Goal: Task Accomplishment & Management: Manage account settings

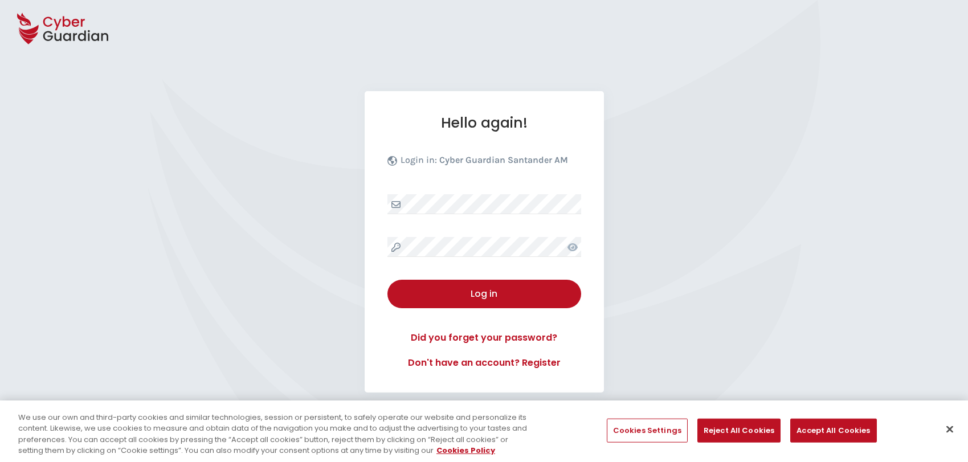
select select "English"
drag, startPoint x: 949, startPoint y: 433, endPoint x: 944, endPoint y: 426, distance: 7.8
click at [949, 433] on button "Close" at bounding box center [950, 429] width 25 height 25
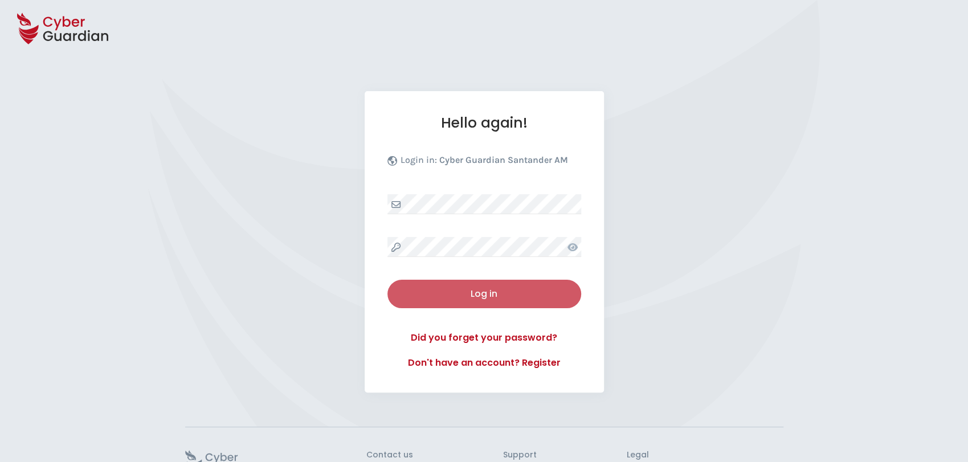
click at [484, 295] on div "Log in" at bounding box center [484, 294] width 177 height 14
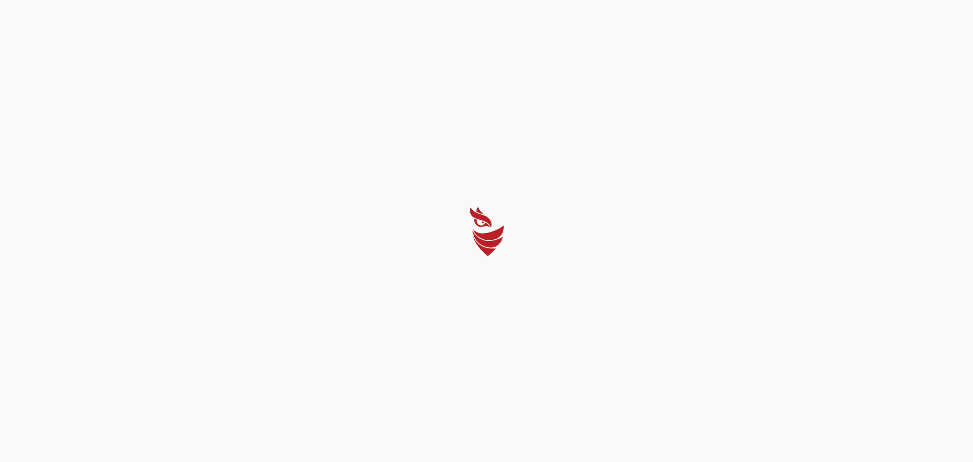
select select "Português (BR)"
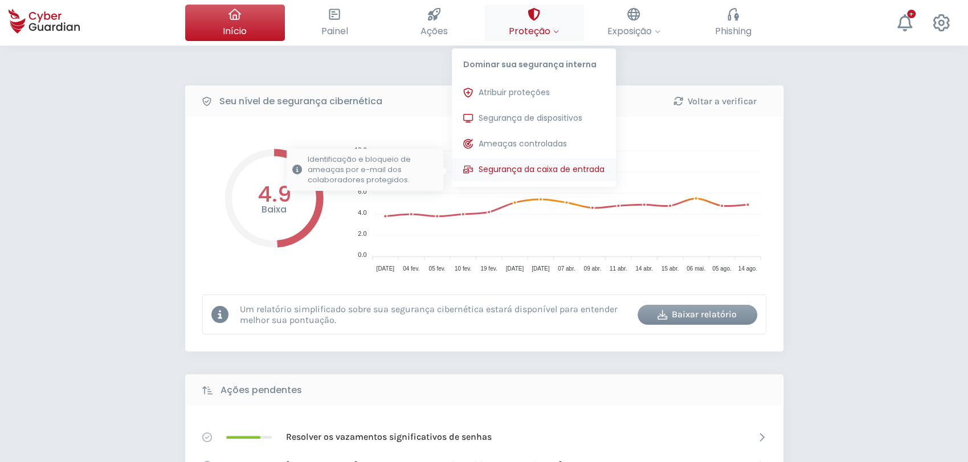
click at [538, 172] on span "Segurança da caixa de entrada" at bounding box center [542, 170] width 126 height 12
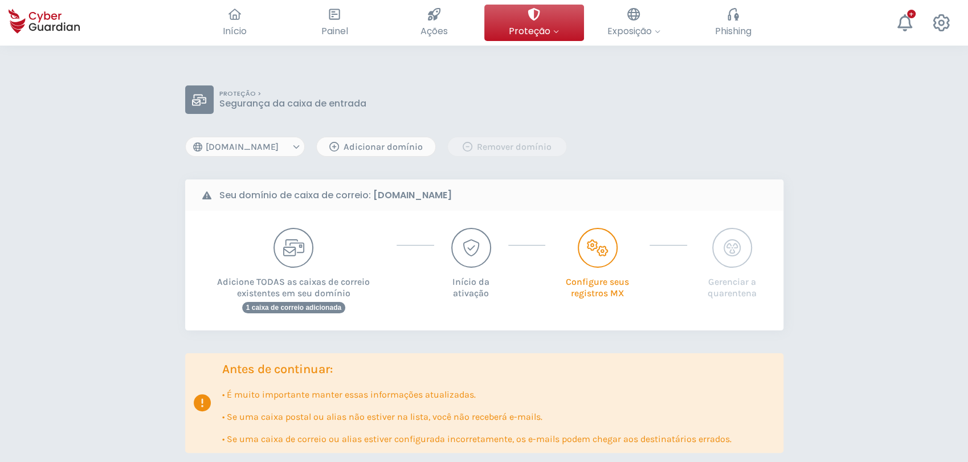
drag, startPoint x: 732, startPoint y: 171, endPoint x: 686, endPoint y: 129, distance: 62.2
click at [268, 148] on select "[DOMAIN_NAME] [DOMAIN_NAME] [DOMAIN_NAME]" at bounding box center [245, 147] width 120 height 20
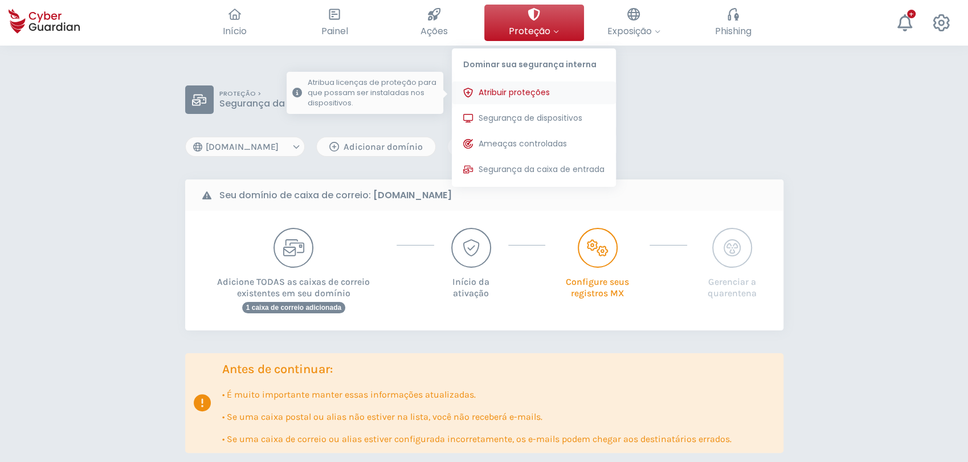
click at [535, 92] on span "Atribuir proteções" at bounding box center [514, 93] width 71 height 12
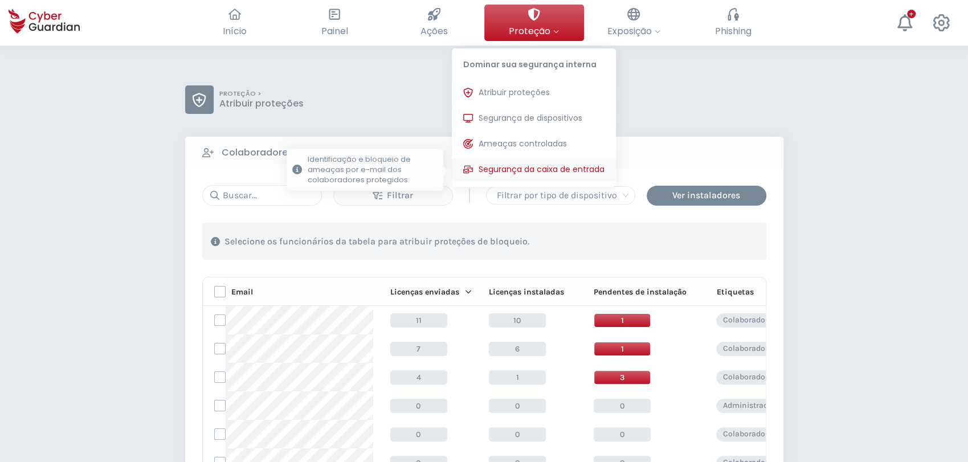
click at [547, 168] on span "Segurança da caixa de entrada" at bounding box center [542, 170] width 126 height 12
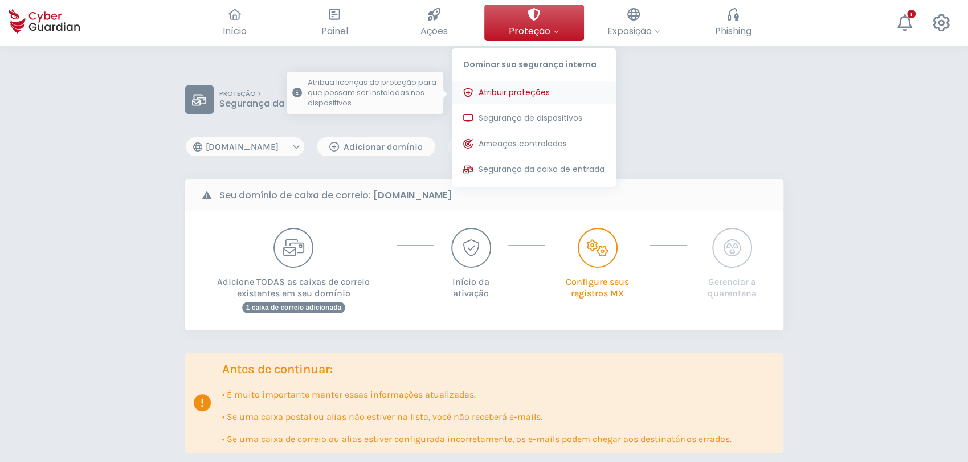
click at [540, 95] on span "Atribuir proteções" at bounding box center [514, 93] width 71 height 12
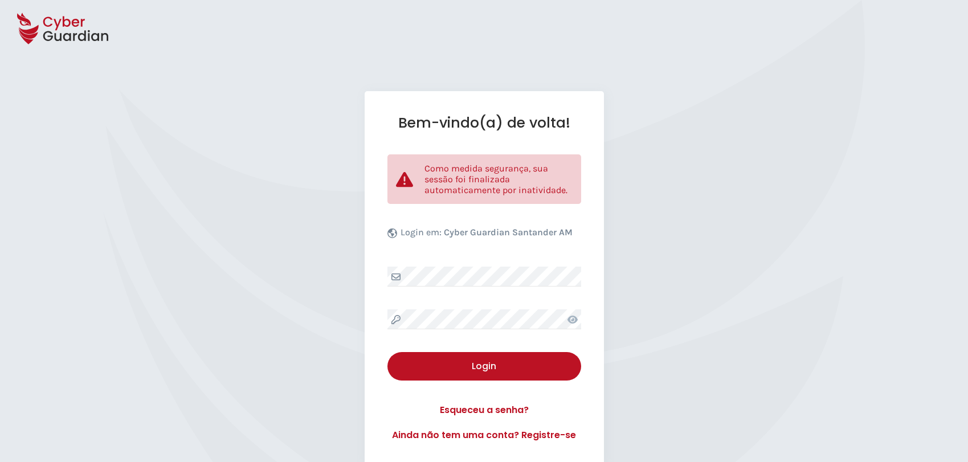
select select "Português (BR)"
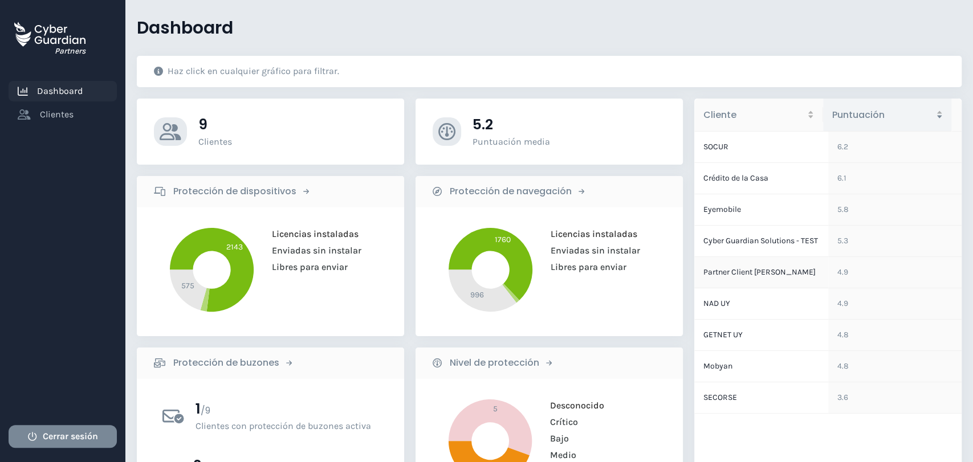
click at [735, 287] on td "Partner Client [PERSON_NAME]" at bounding box center [761, 272] width 134 height 31
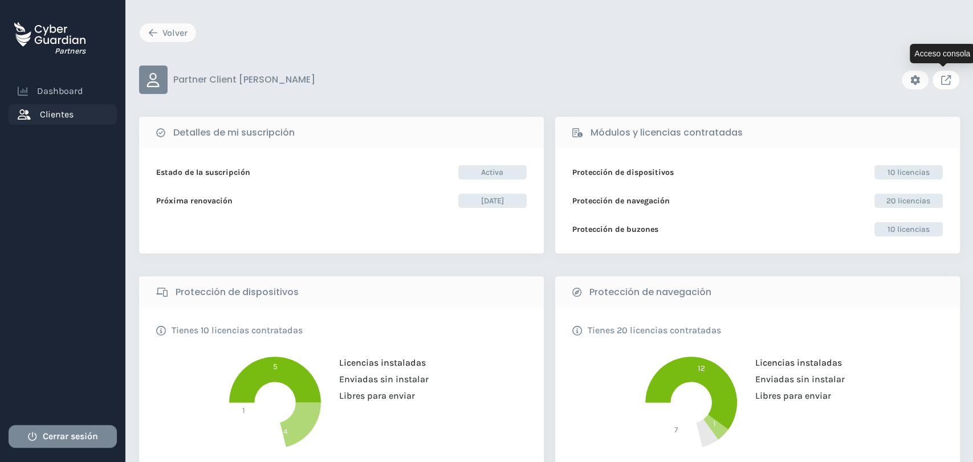
click at [946, 80] on icon "Link to client console" at bounding box center [946, 80] width 10 height 10
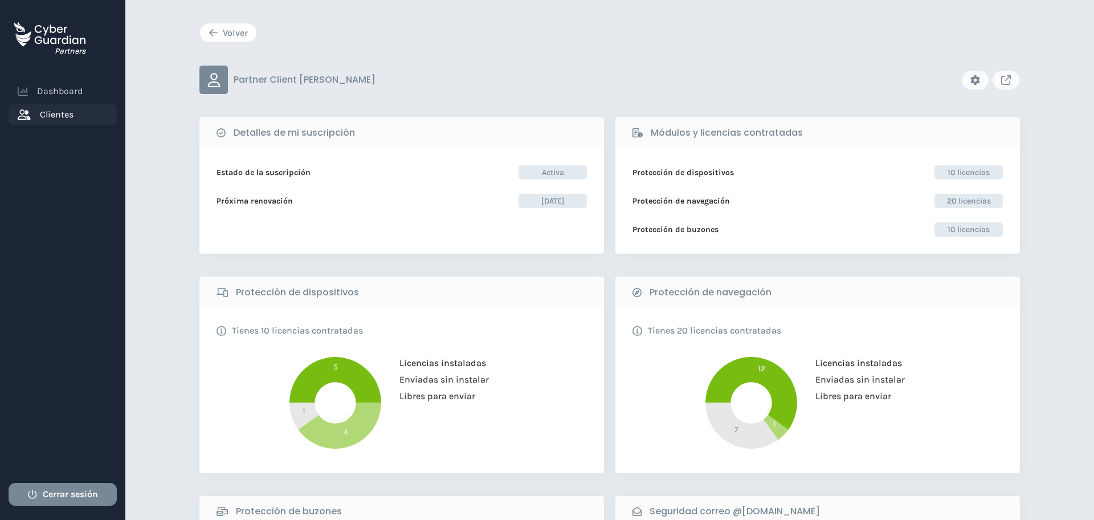
click at [206, 38] on button "Volver" at bounding box center [229, 33] width 58 height 20
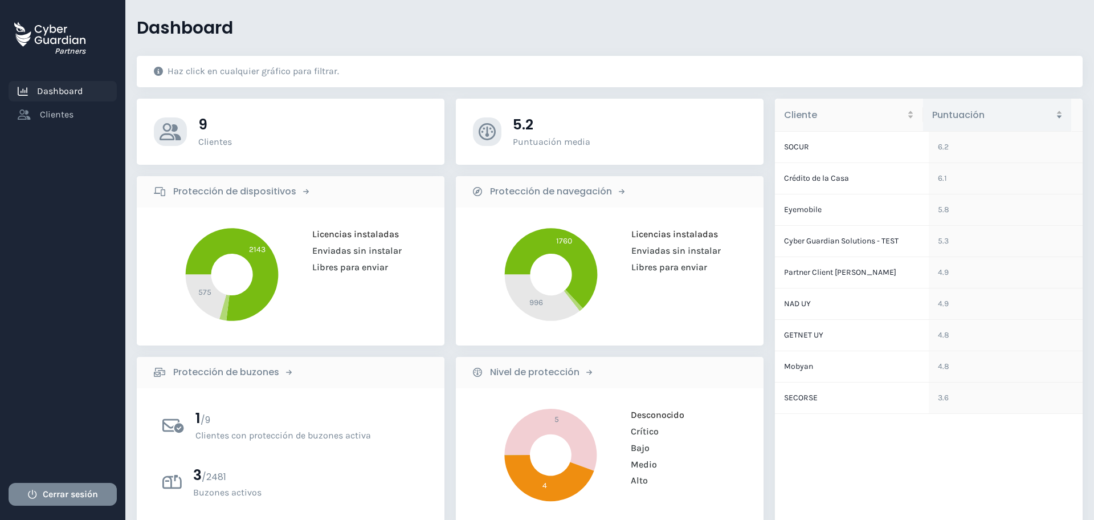
scroll to position [71, 0]
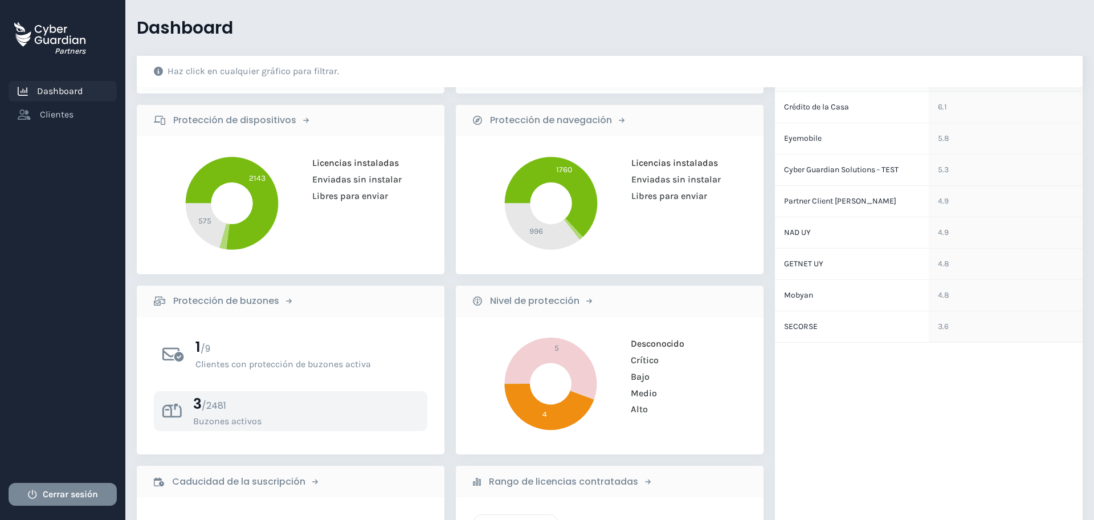
click at [241, 408] on h3 "3 / 2481" at bounding box center [306, 404] width 226 height 18
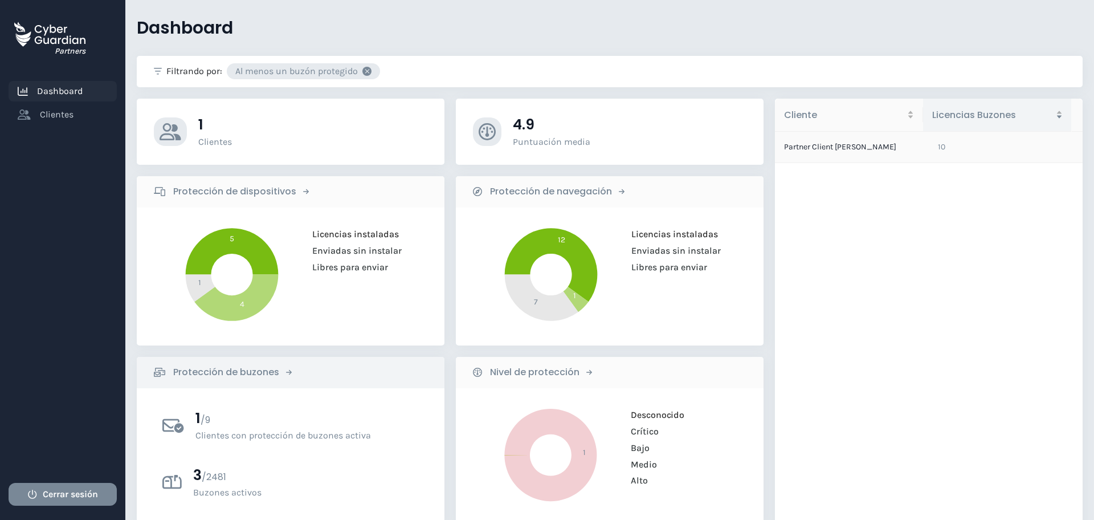
click at [845, 139] on td "Partner Client SAM" at bounding box center [852, 147] width 154 height 31
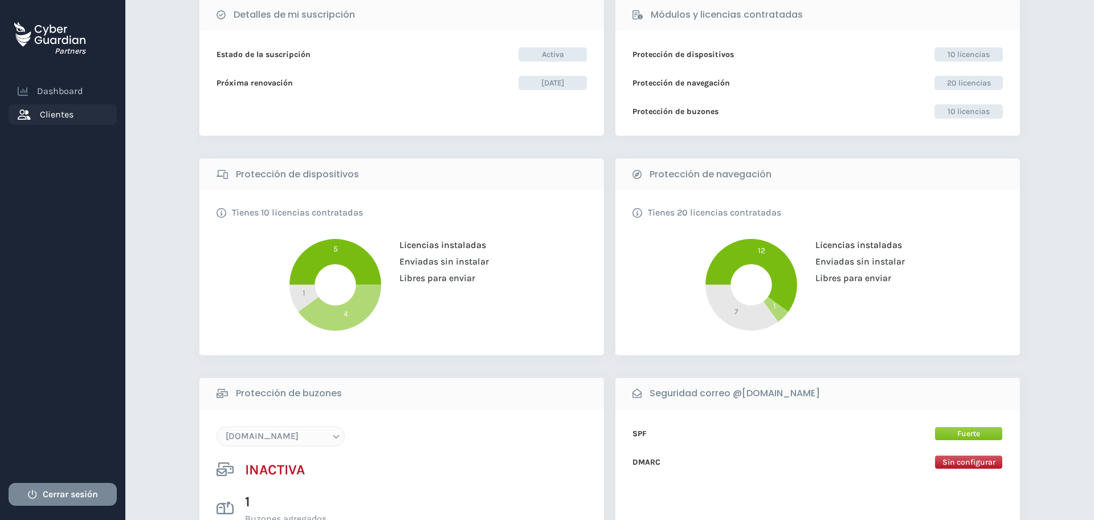
scroll to position [143, 0]
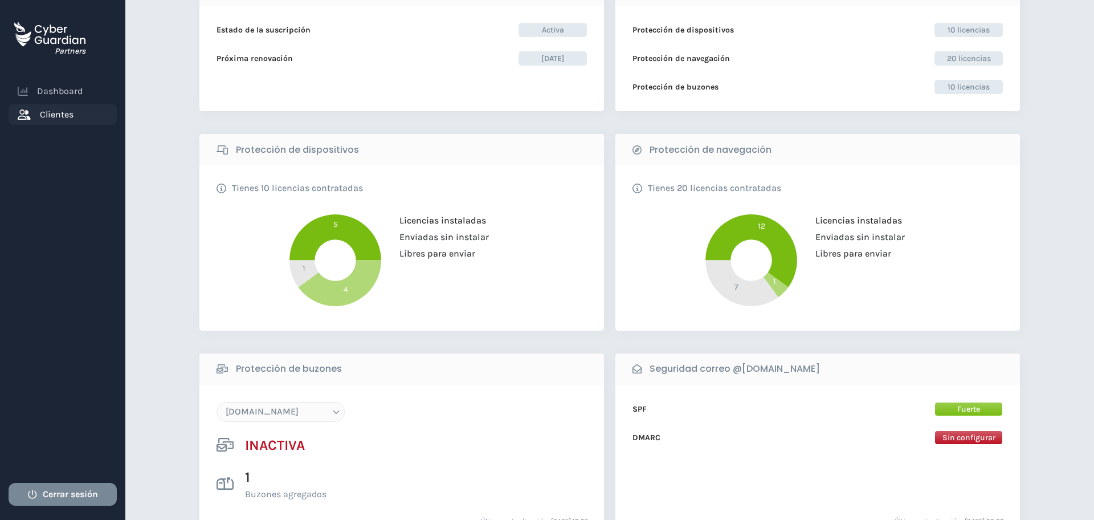
click at [322, 405] on select "[DOMAIN_NAME] [DOMAIN_NAME] [DOMAIN_NAME]" at bounding box center [281, 412] width 128 height 20
select select "[DOMAIN_NAME]"
click at [217, 402] on select "[DOMAIN_NAME] [DOMAIN_NAME] [DOMAIN_NAME]" at bounding box center [281, 412] width 128 height 20
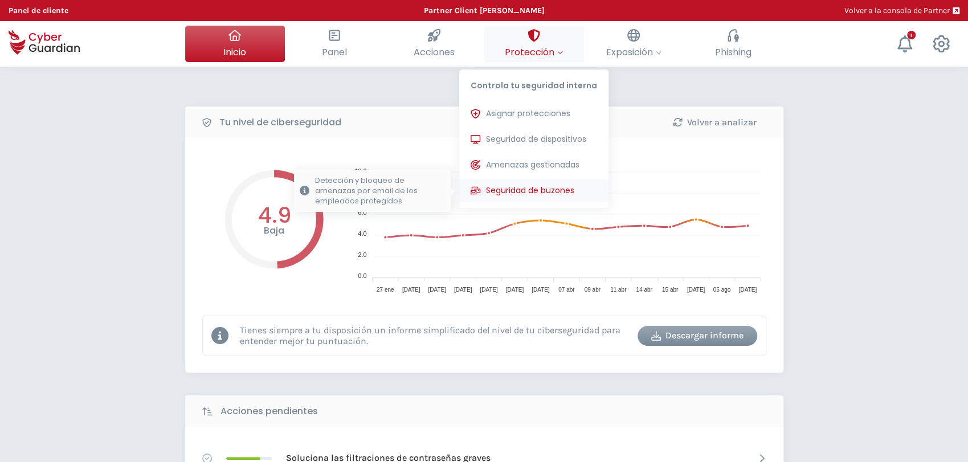
click at [545, 189] on span "Seguridad de buzones" at bounding box center [530, 191] width 88 height 12
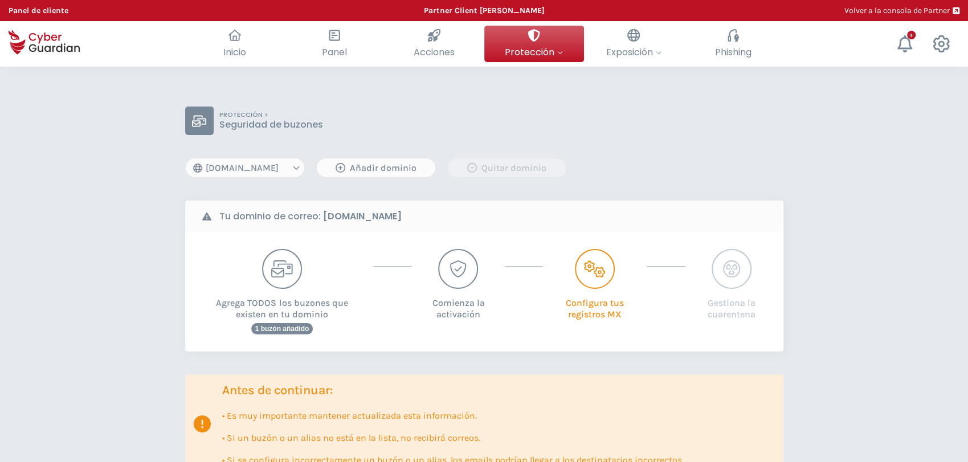
click at [258, 170] on select "[DOMAIN_NAME] [DOMAIN_NAME] [DOMAIN_NAME]" at bounding box center [245, 168] width 120 height 20
select select "[DOMAIN_NAME]"
click at [185, 158] on select "[DOMAIN_NAME] [DOMAIN_NAME] [DOMAIN_NAME]" at bounding box center [245, 168] width 120 height 20
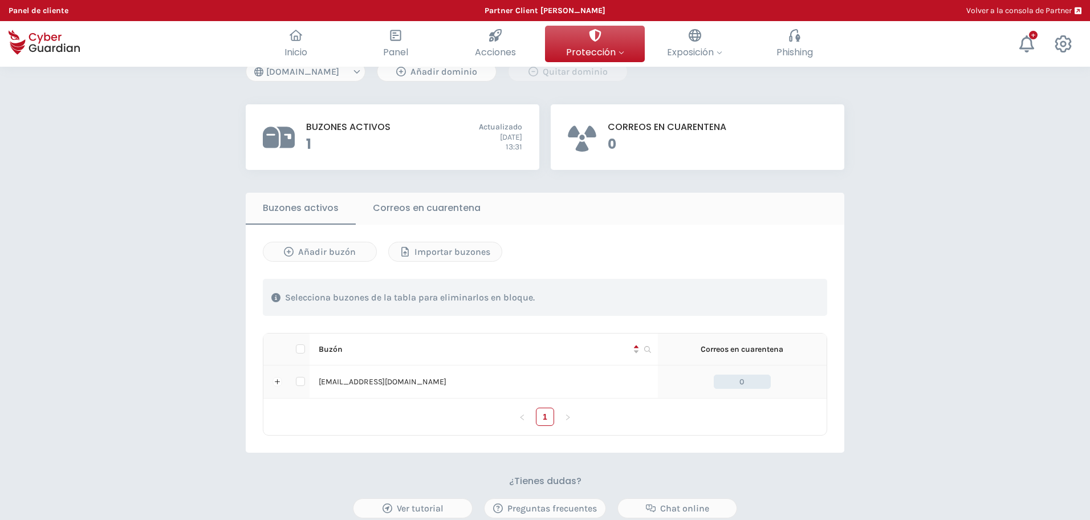
scroll to position [71, 0]
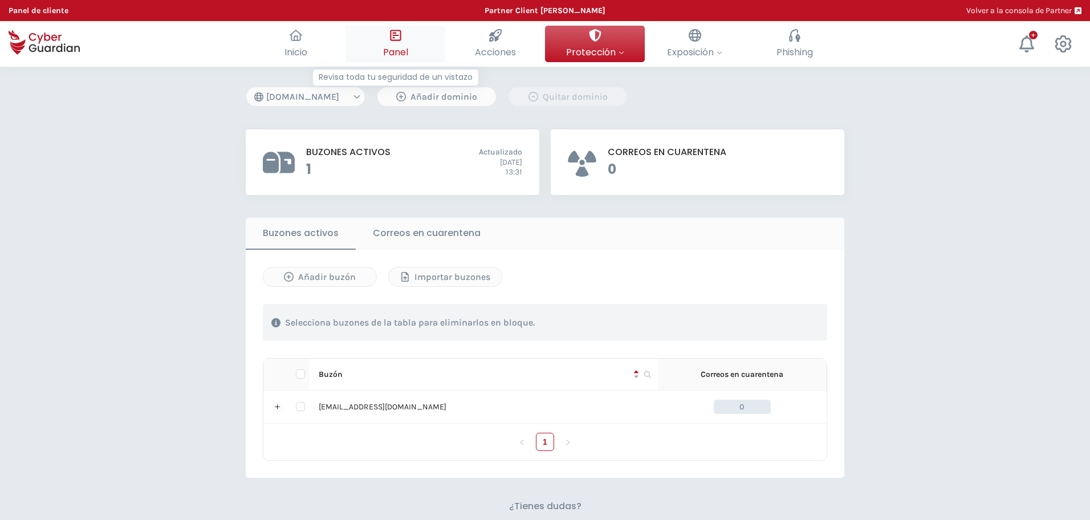
click at [367, 46] on button "Panel Revisa toda tu seguridad de un vistazo" at bounding box center [395, 44] width 100 height 36
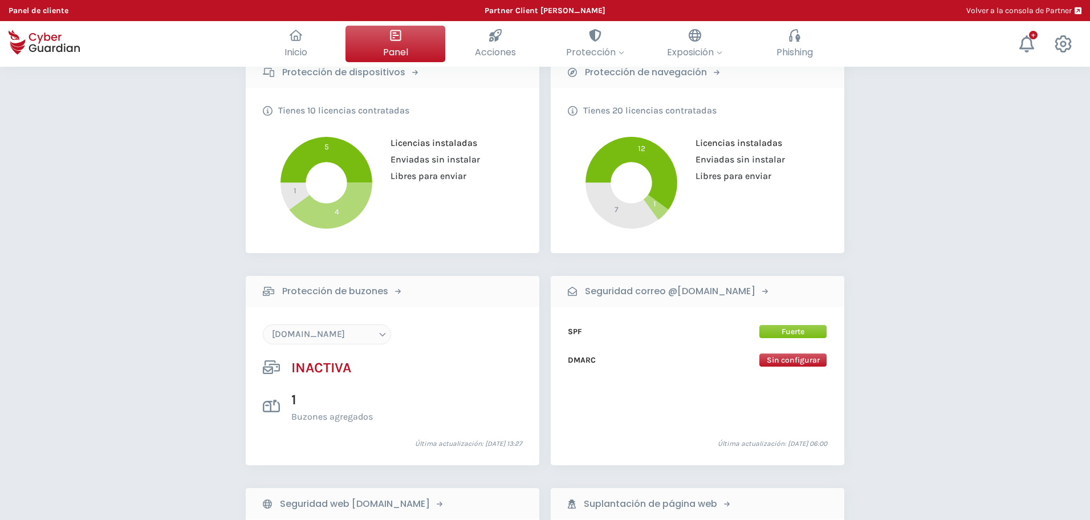
scroll to position [143, 0]
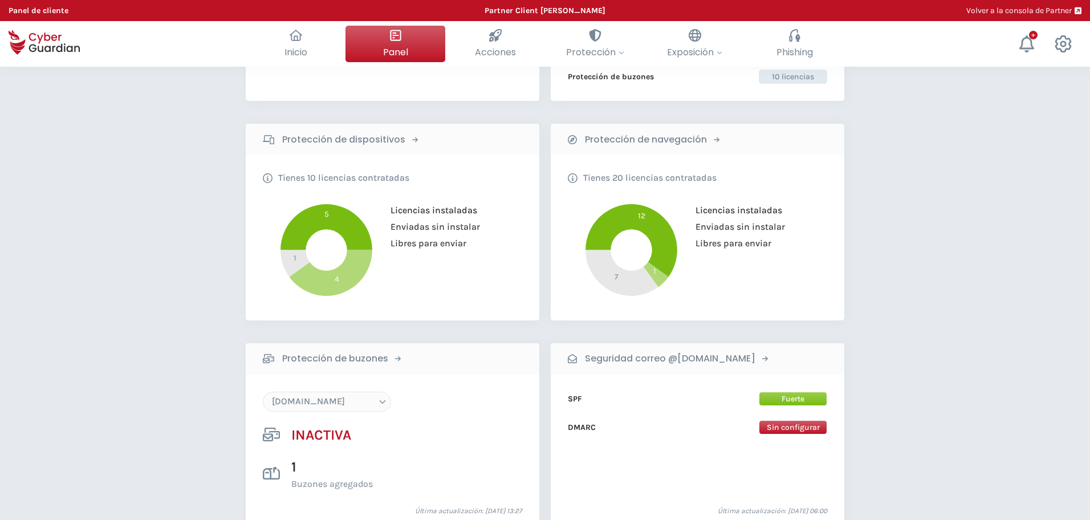
click at [351, 401] on select "[DOMAIN_NAME] [DOMAIN_NAME] [DOMAIN_NAME]" at bounding box center [327, 402] width 128 height 20
select select "[DOMAIN_NAME]"
click at [263, 392] on select "[DOMAIN_NAME] [DOMAIN_NAME] [DOMAIN_NAME]" at bounding box center [327, 402] width 128 height 20
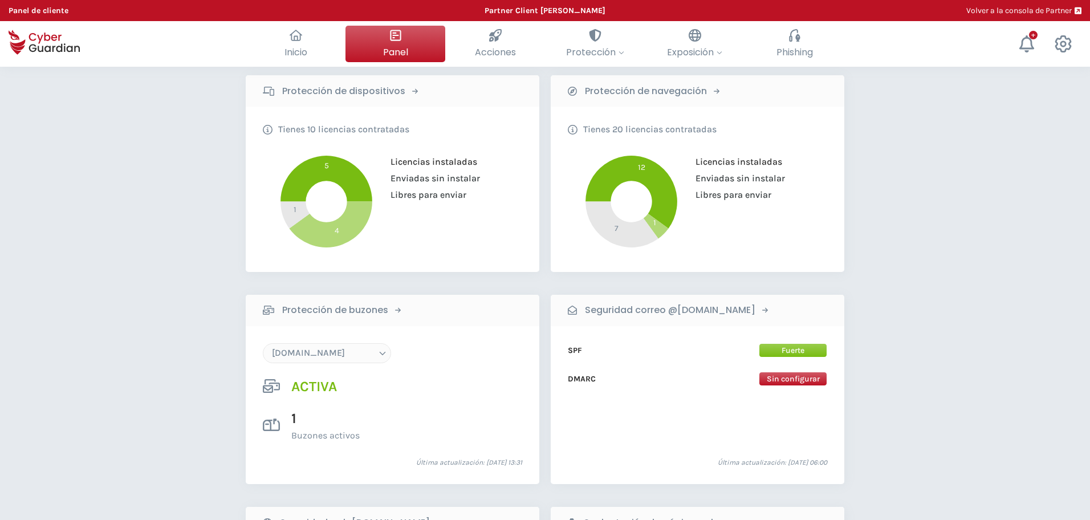
scroll to position [214, 0]
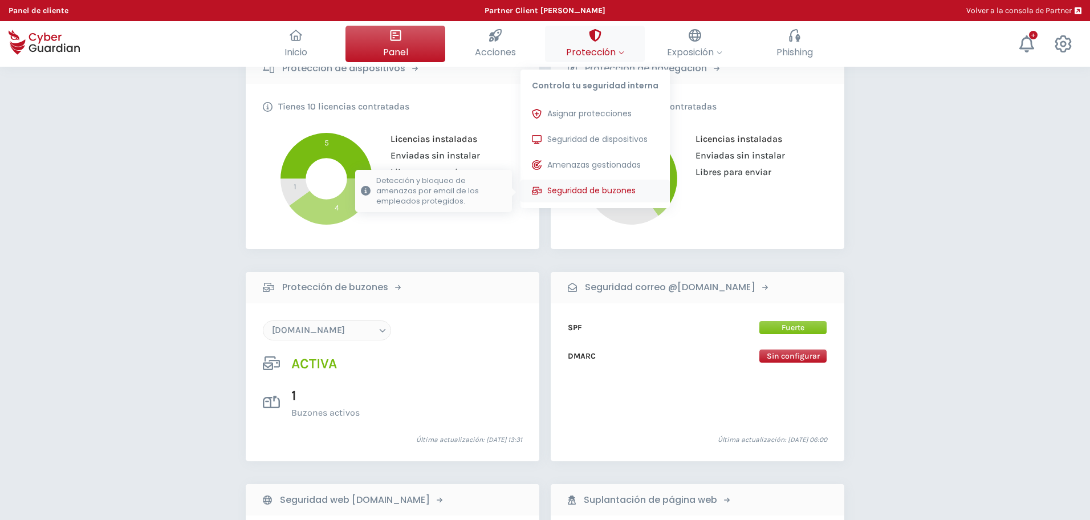
click at [612, 192] on span "Seguridad de buzones" at bounding box center [591, 191] width 88 height 12
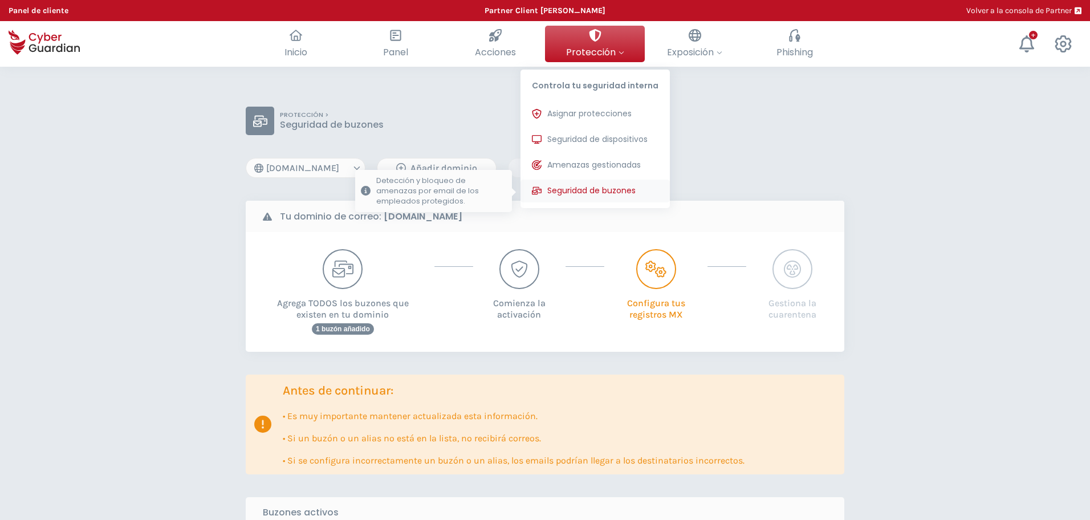
click at [612, 192] on span "Seguridad de buzones" at bounding box center [591, 191] width 88 height 12
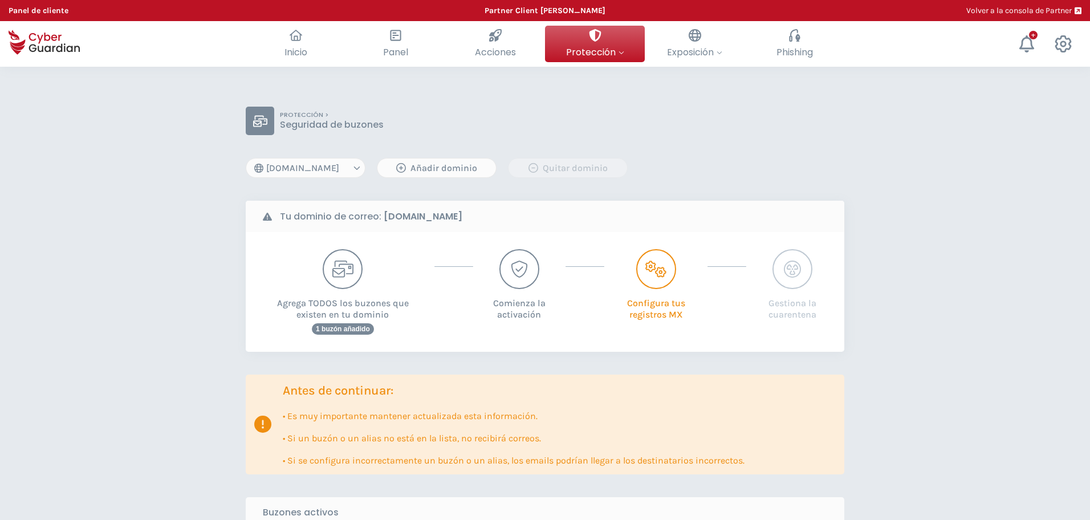
click at [355, 168] on select "[DOMAIN_NAME] [DOMAIN_NAME] [DOMAIN_NAME]" at bounding box center [306, 168] width 120 height 20
click at [424, 169] on div "Añadir dominio" at bounding box center [436, 168] width 101 height 14
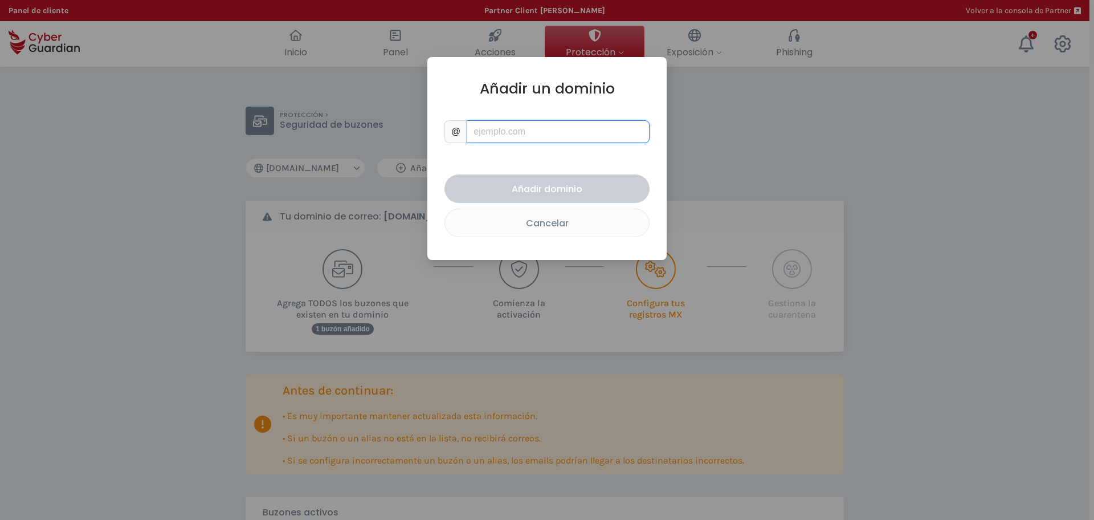
click at [497, 133] on input "text" at bounding box center [558, 131] width 183 height 23
type input "juanymedio.org"
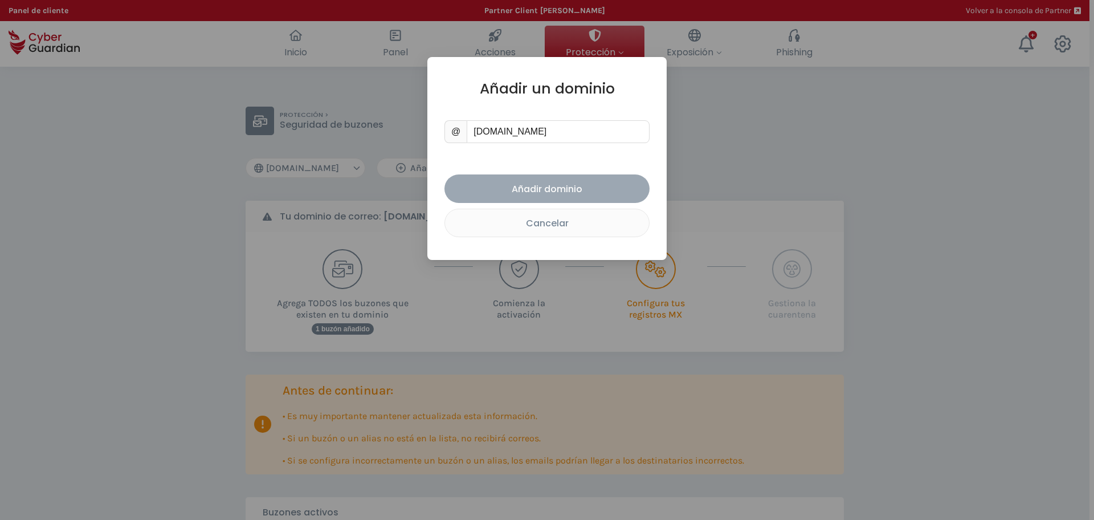
click at [551, 185] on div "Añadir dominio" at bounding box center [547, 189] width 188 height 14
select select "juanymedio.org"
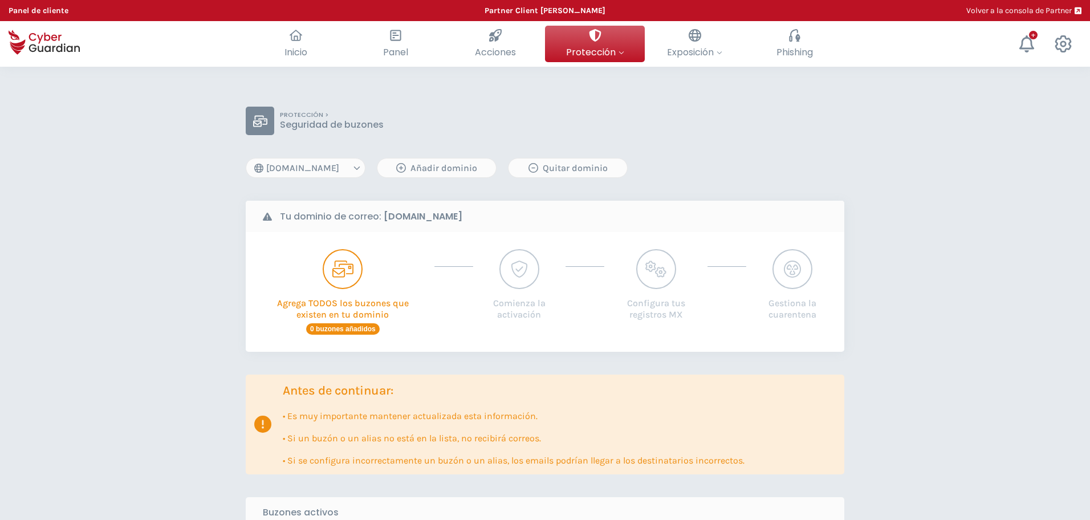
scroll to position [71, 0]
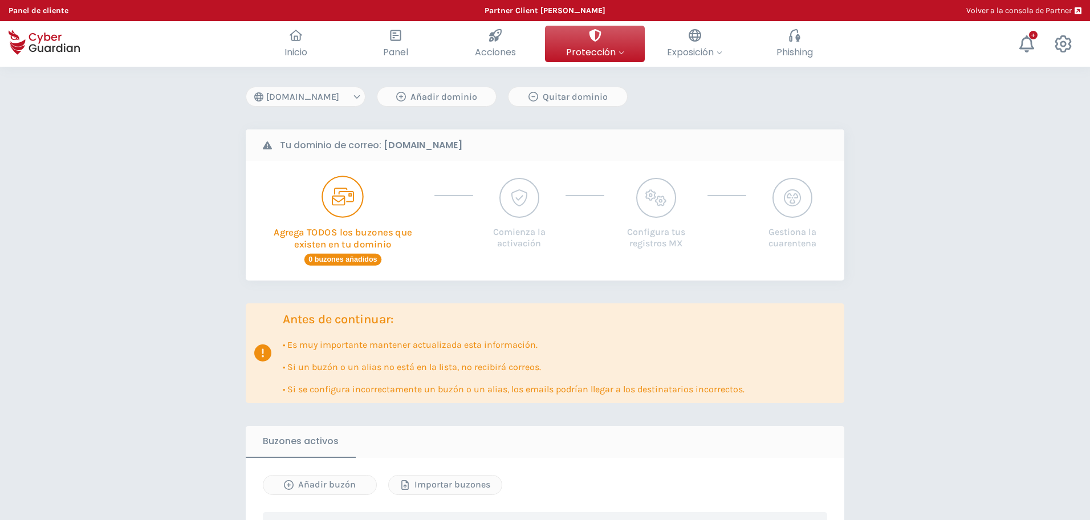
click at [356, 225] on p "Agrega TODOS los buzones que existen en tu dominio" at bounding box center [343, 234] width 168 height 33
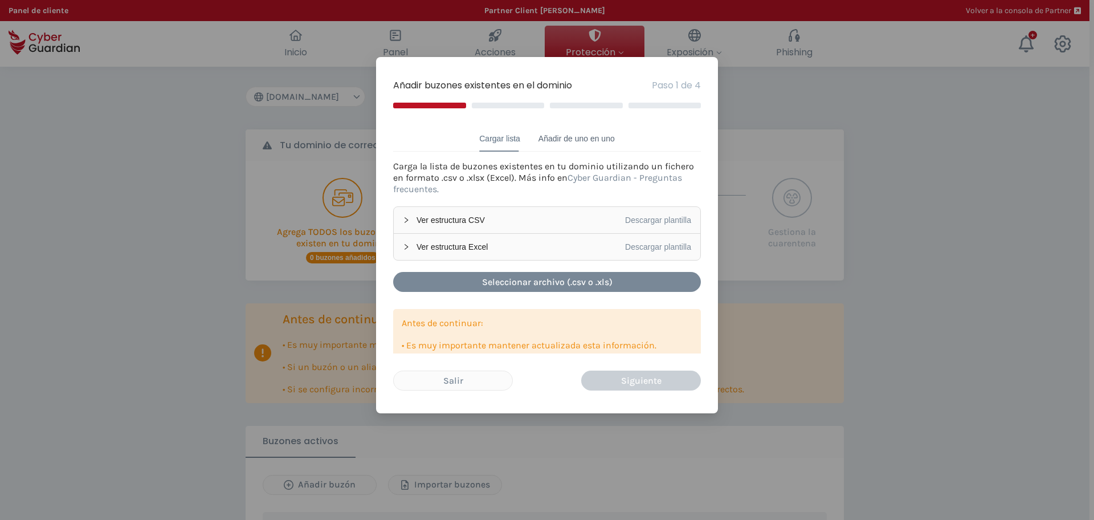
click at [569, 133] on div "Añadir de uno en uno" at bounding box center [577, 138] width 76 height 13
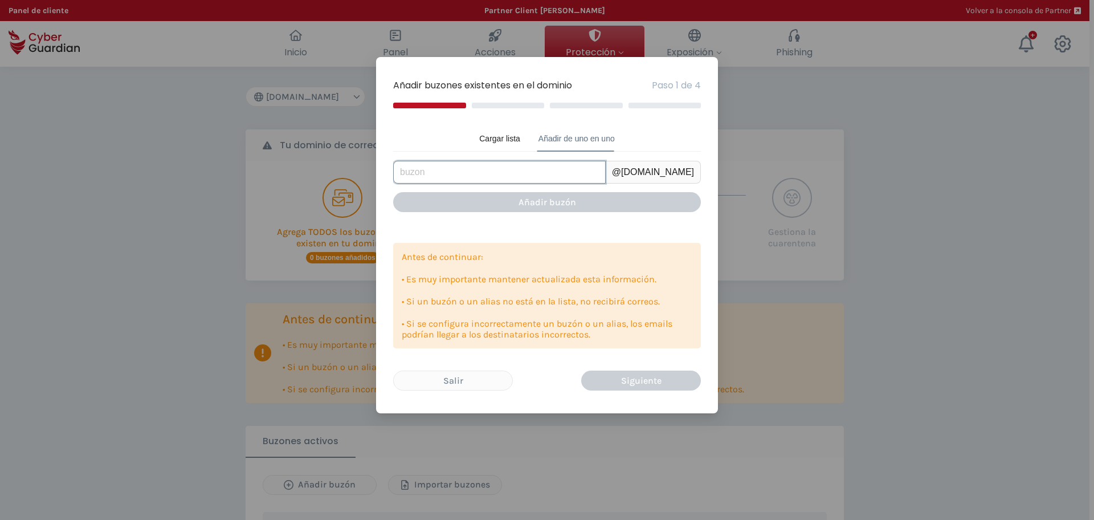
click at [490, 182] on input "text" at bounding box center [499, 172] width 213 height 23
type input "user1"
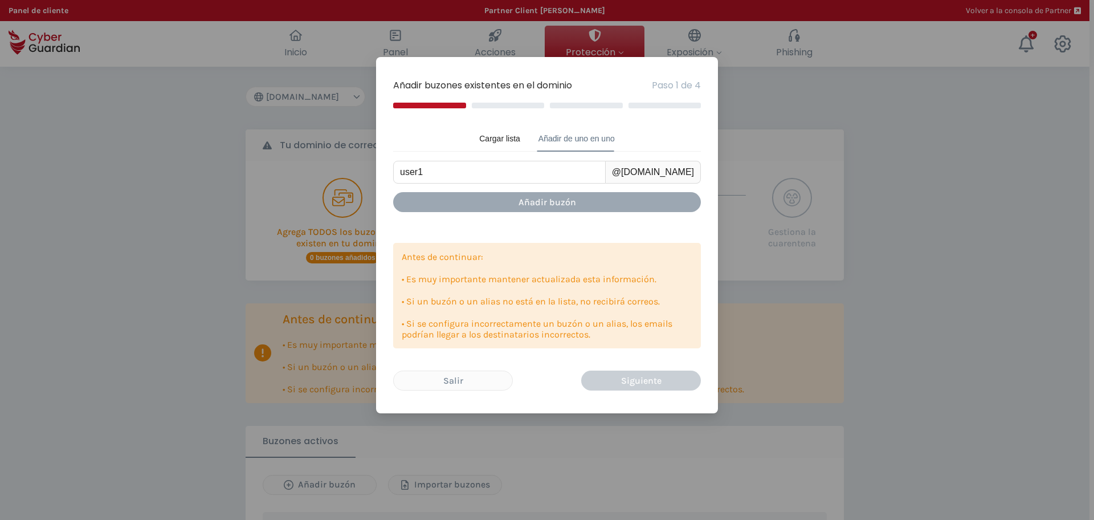
click at [559, 202] on div "Añadir buzón" at bounding box center [547, 202] width 291 height 14
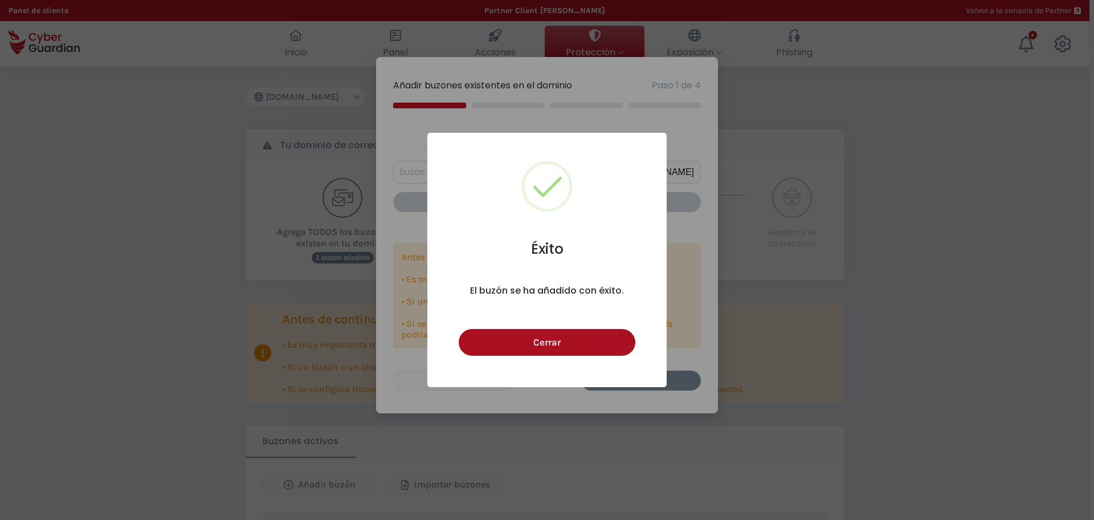
click at [568, 343] on button "Cerrar" at bounding box center [547, 342] width 176 height 27
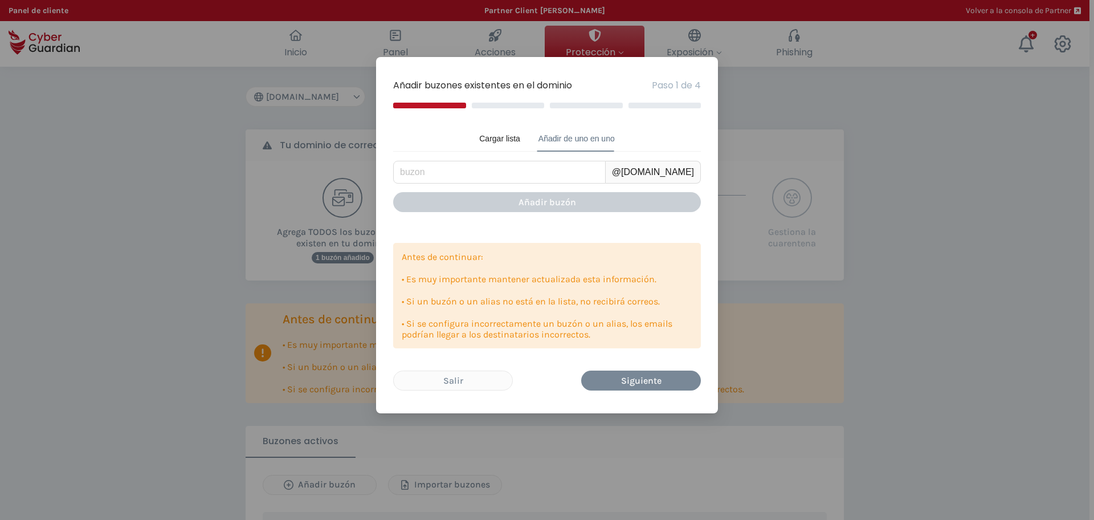
click at [322, 318] on div "Añadir buzones existentes en el dominio Paso 1 de 4 Cargar lista Añadir de uno …" at bounding box center [547, 260] width 1094 height 520
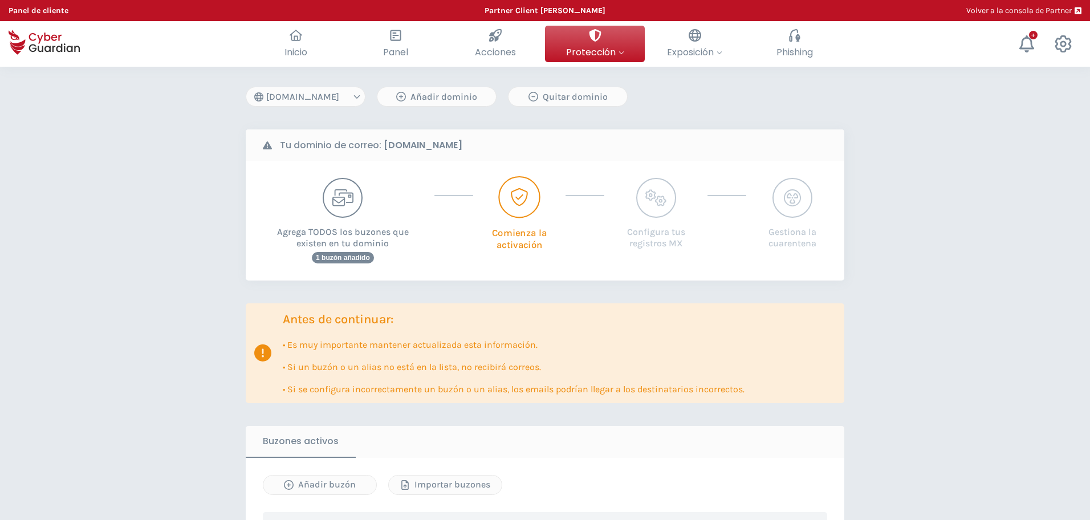
click at [523, 209] on div "button" at bounding box center [519, 196] width 18 height 39
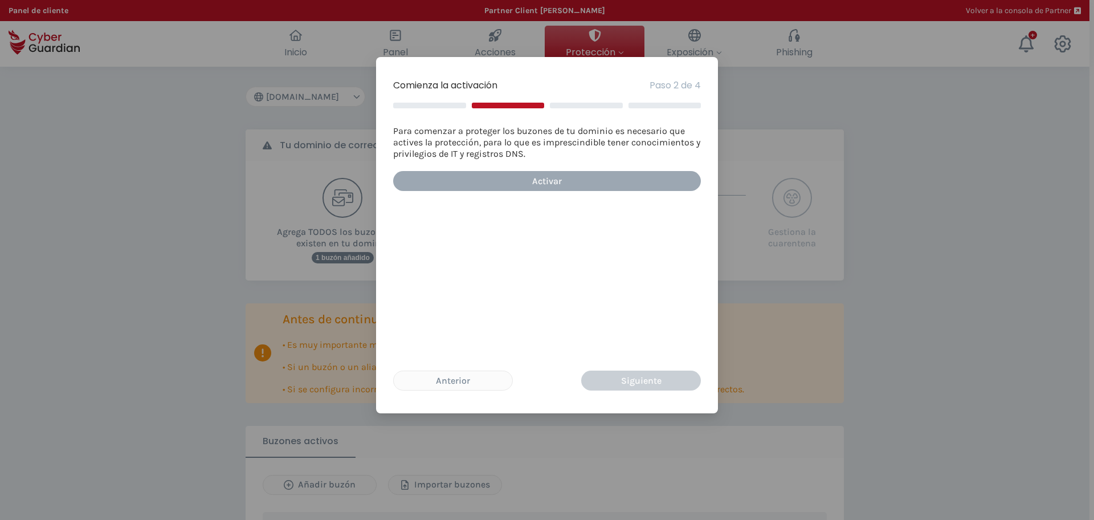
click at [532, 186] on div "Activar" at bounding box center [547, 181] width 291 height 14
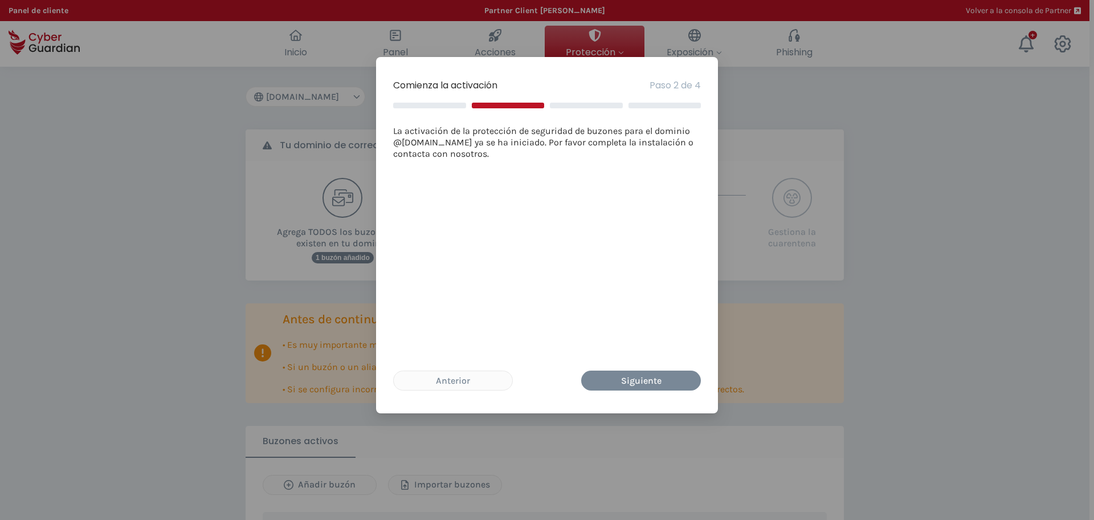
click at [797, 301] on div "Comienza la activación Paso 2 de 4 La activación de la protección de seguridad …" at bounding box center [547, 260] width 1094 height 520
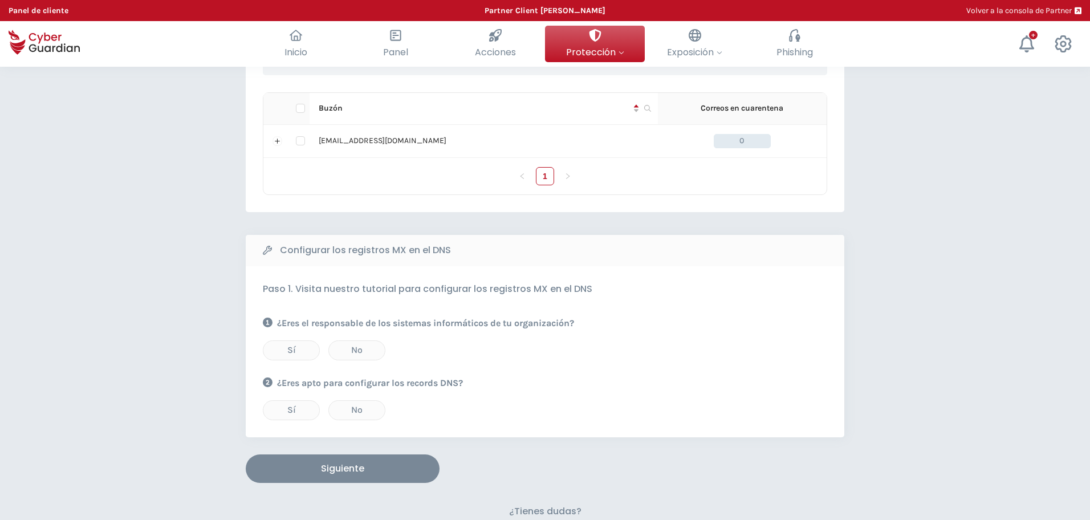
scroll to position [570, 0]
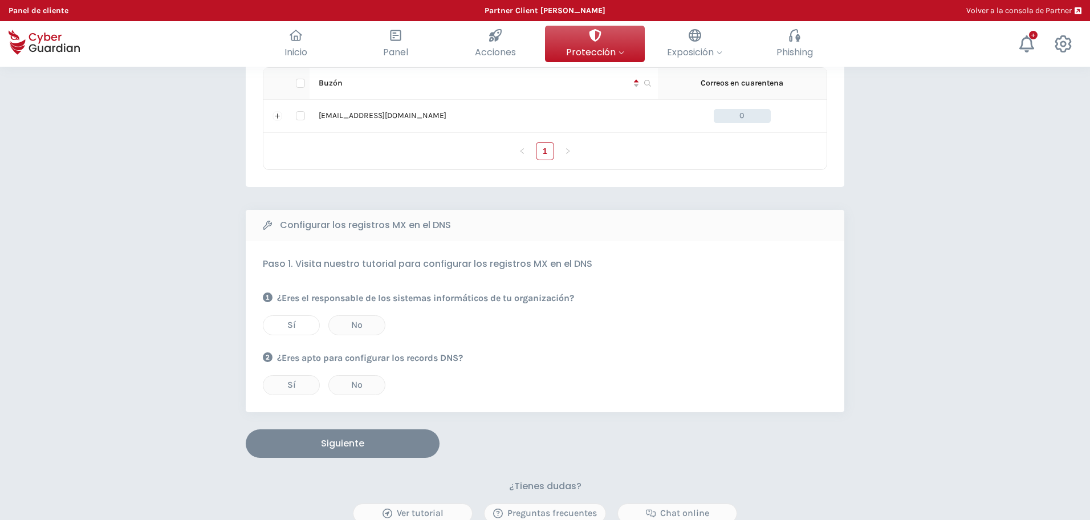
click at [285, 326] on div "Sí" at bounding box center [291, 325] width 39 height 14
click at [288, 381] on div "Sí" at bounding box center [291, 385] width 39 height 14
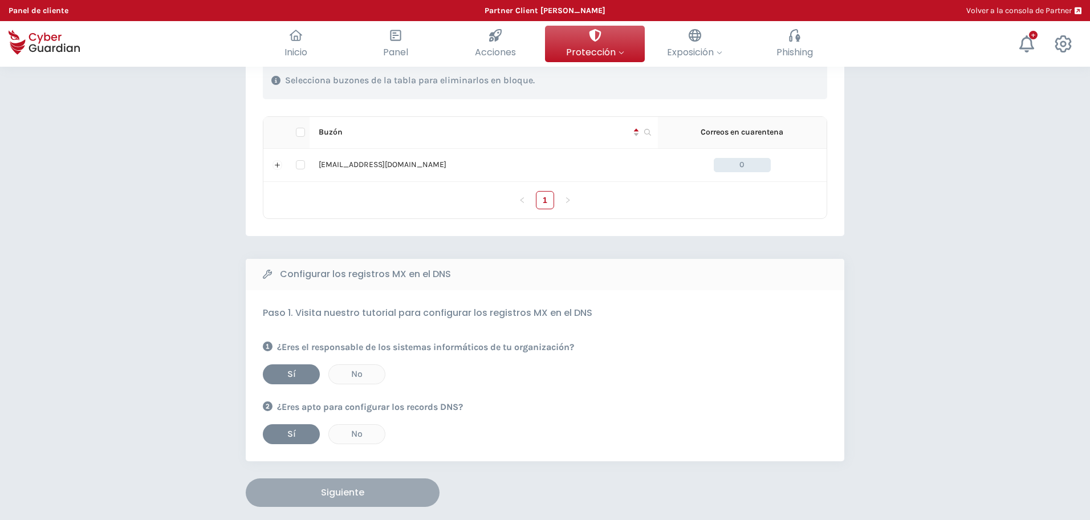
scroll to position [499, 0]
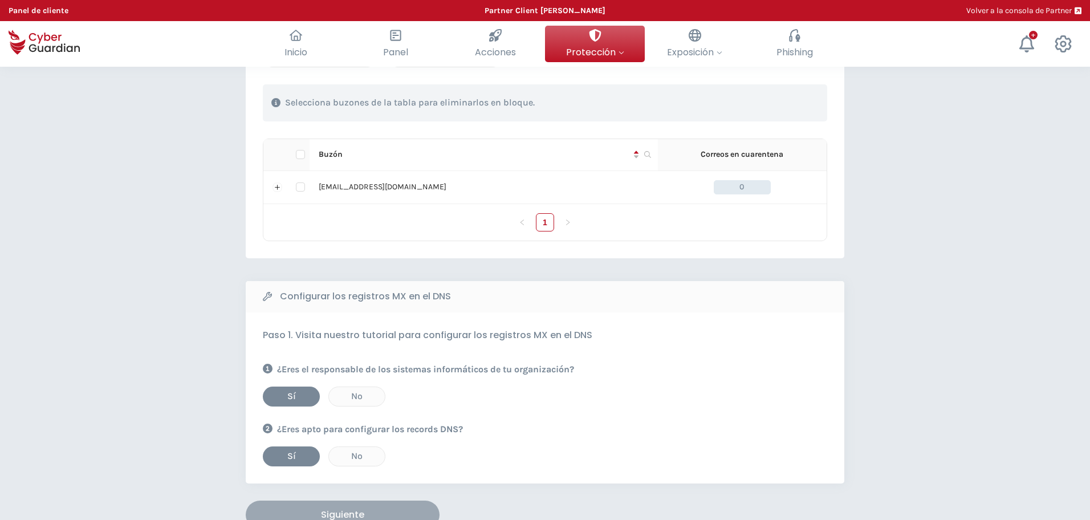
click at [380, 462] on button "Siguiente" at bounding box center [343, 514] width 194 height 29
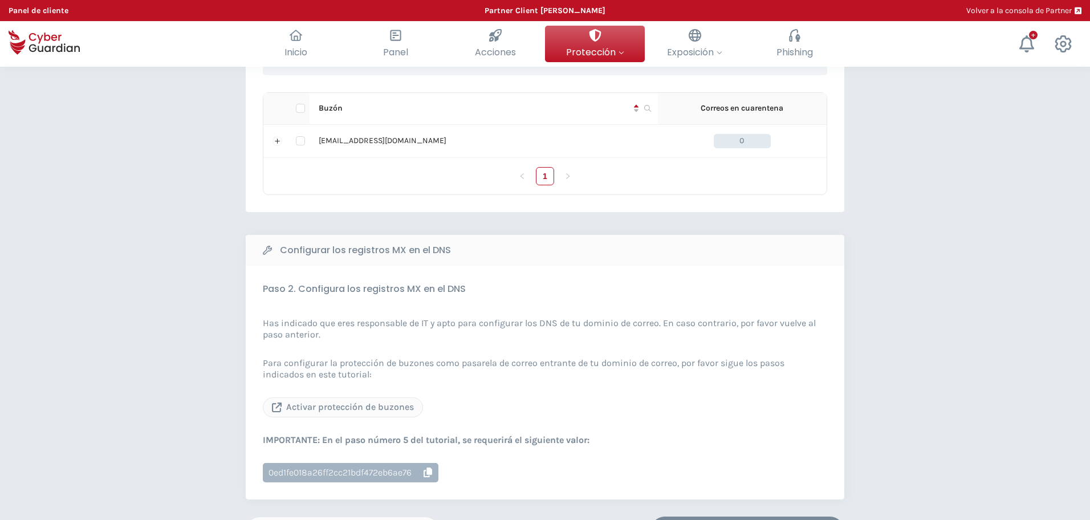
scroll to position [570, 0]
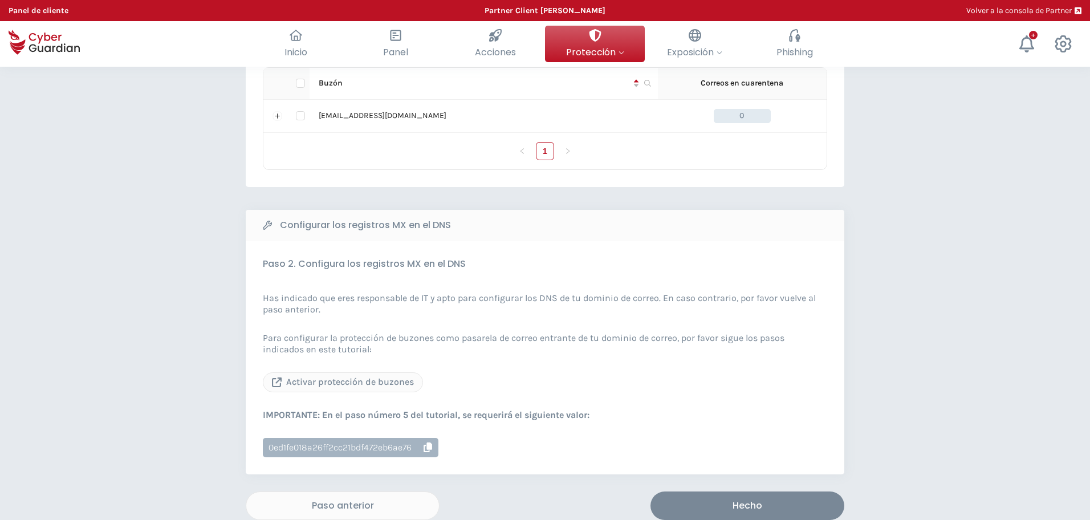
click at [430, 447] on icon "button" at bounding box center [428, 447] width 9 height 10
